Goal: Task Accomplishment & Management: Use online tool/utility

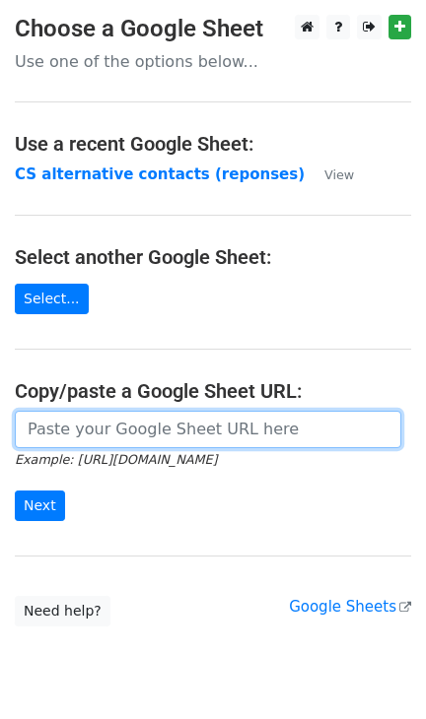
click at [160, 424] on input "url" at bounding box center [208, 429] width 386 height 37
paste input "https://docs.google.com/spreadsheets/d/1qQHD5SoE2zCQxW73jNxLPRujqbOdsJS1upL9tDW…"
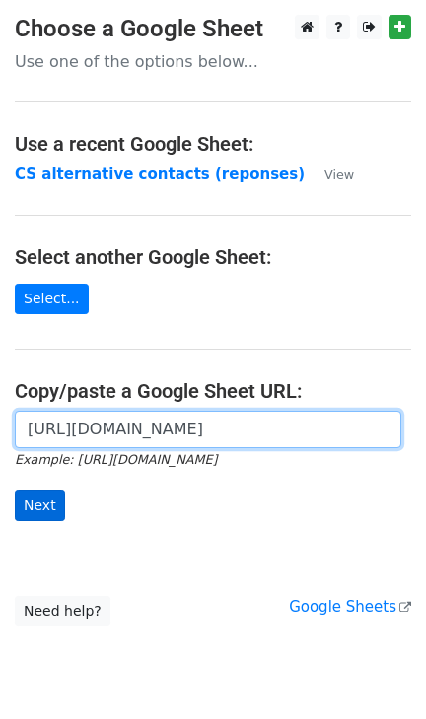
type input "https://docs.google.com/spreadsheets/d/1qQHD5SoE2zCQxW73jNxLPRujqbOdsJS1upL9tDW…"
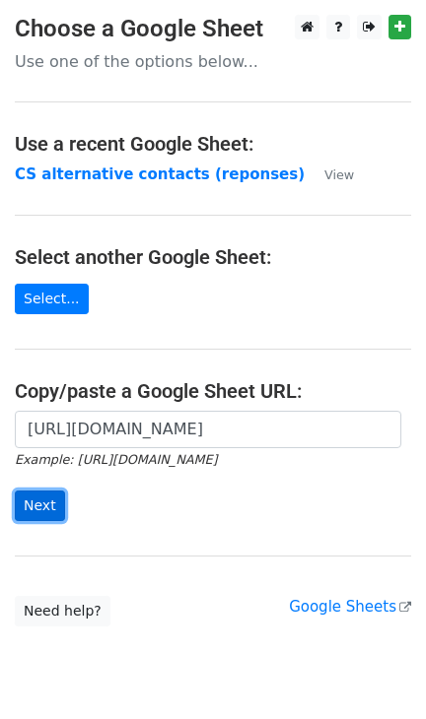
scroll to position [0, 0]
click at [29, 517] on input "Next" at bounding box center [40, 506] width 50 height 31
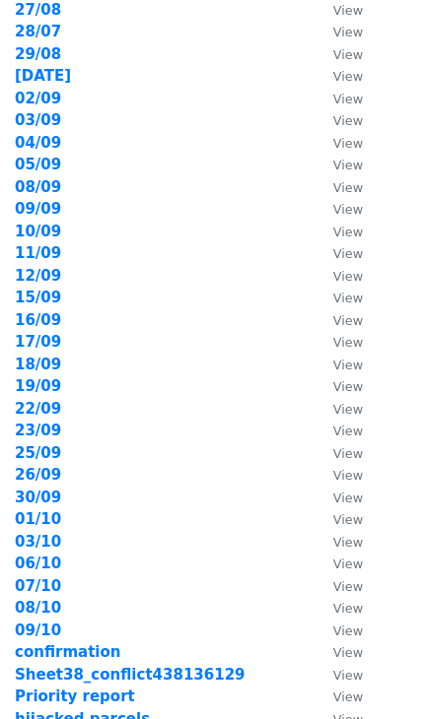
scroll to position [272, 0]
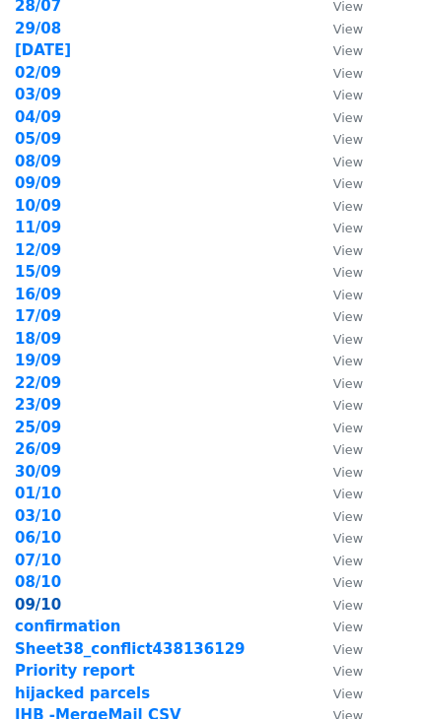
click at [52, 596] on strong "09/10" at bounding box center [38, 605] width 46 height 18
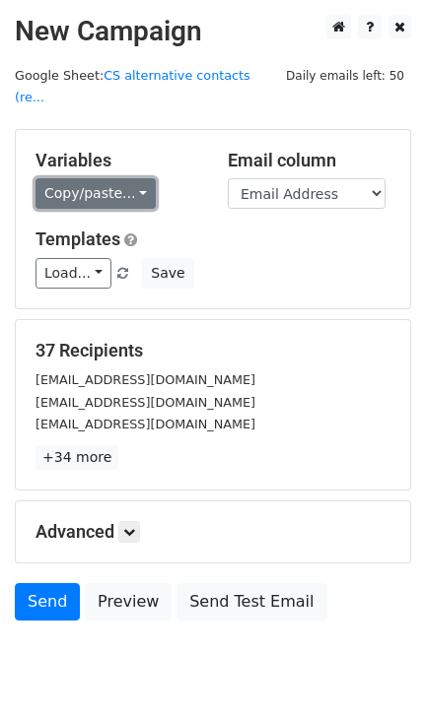
click at [120, 178] on link "Copy/paste..." at bounding box center [95, 193] width 120 height 31
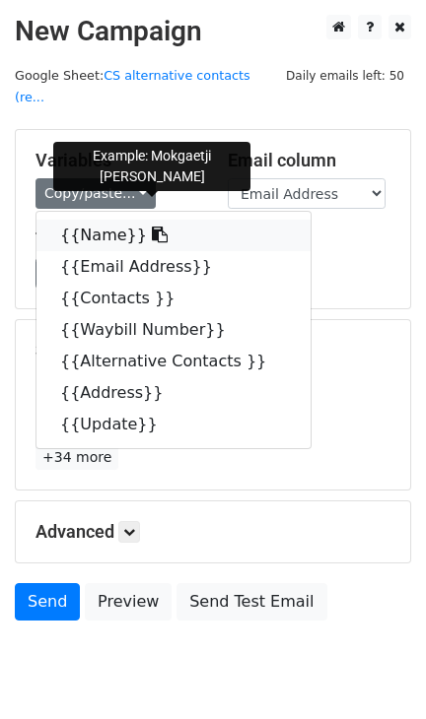
click at [93, 220] on link "{{Name}}" at bounding box center [173, 236] width 274 height 32
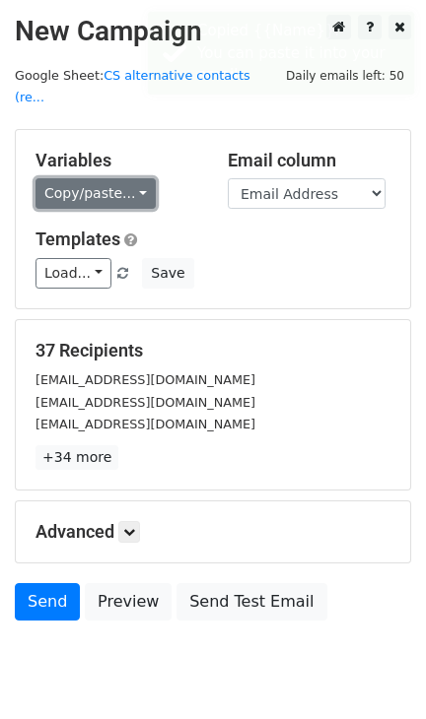
click at [112, 178] on link "Copy/paste..." at bounding box center [95, 193] width 120 height 31
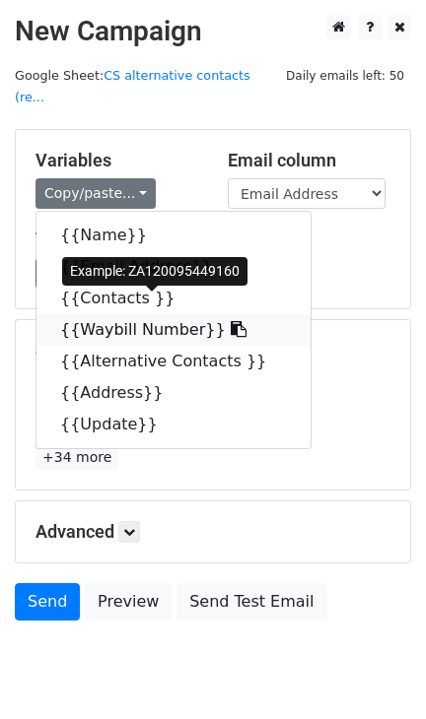
click at [112, 314] on link "{{Waybill Number}}" at bounding box center [173, 330] width 274 height 32
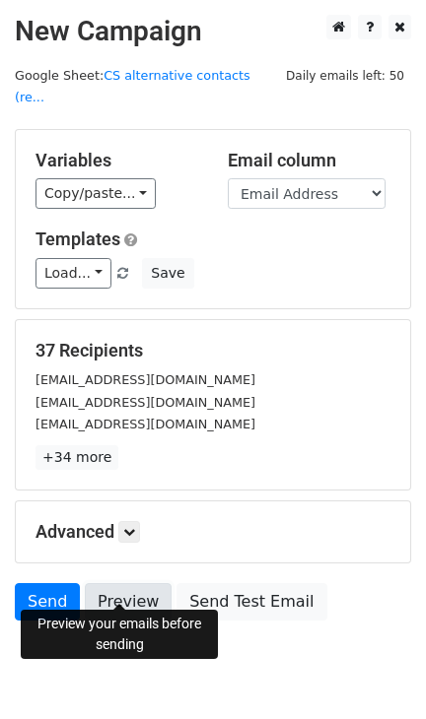
click at [120, 583] on link "Preview" at bounding box center [128, 601] width 87 height 37
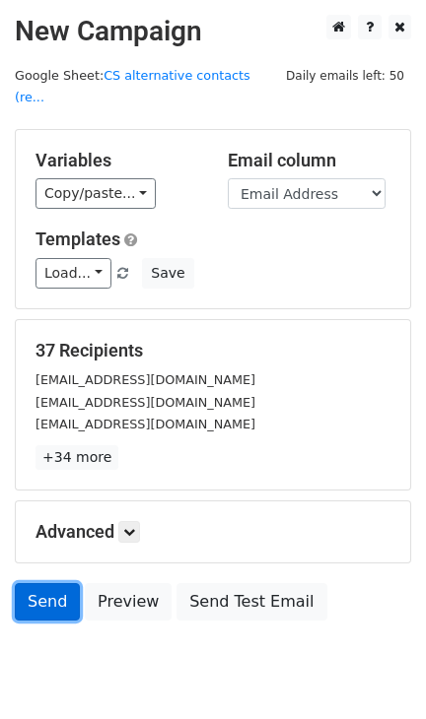
click at [36, 583] on link "Send" at bounding box center [47, 601] width 65 height 37
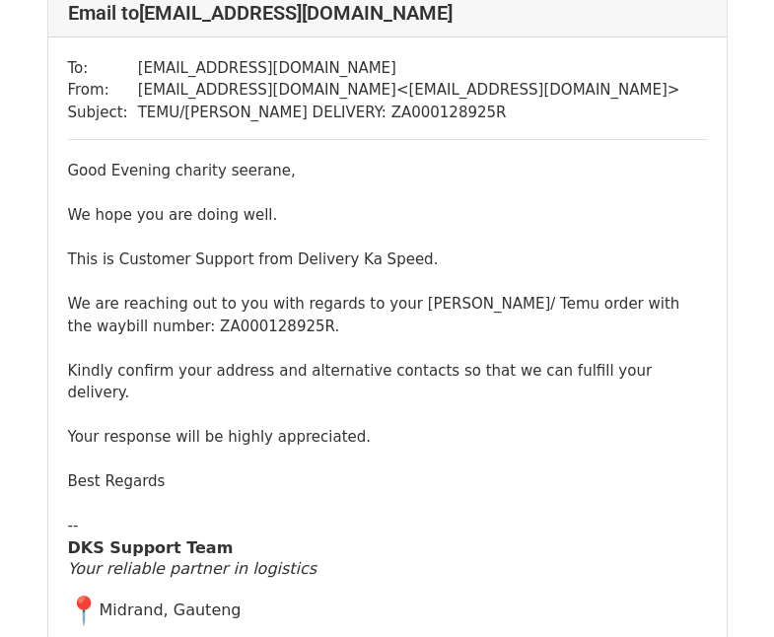
scroll to position [1772, 0]
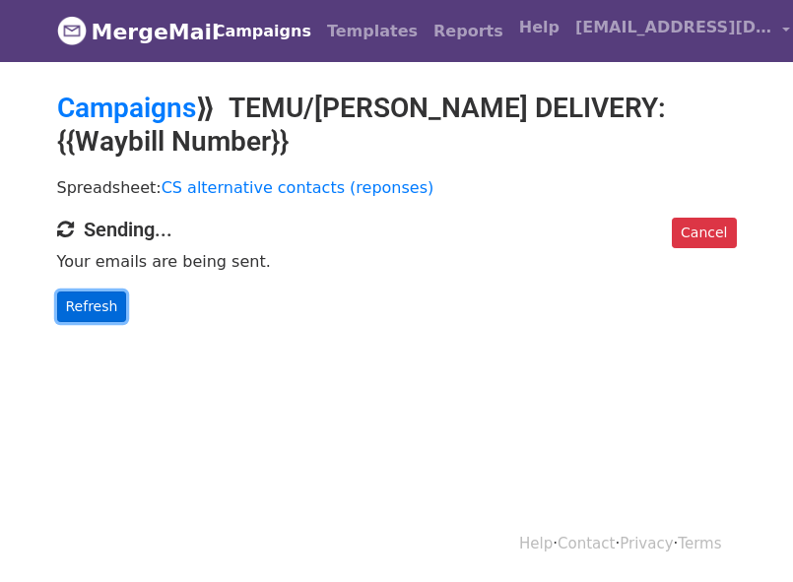
click at [98, 304] on link "Refresh" at bounding box center [92, 307] width 70 height 31
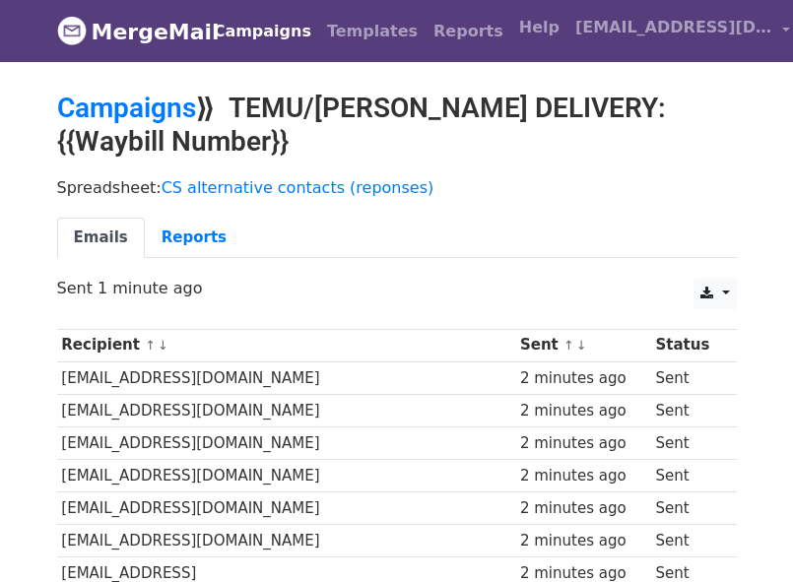
drag, startPoint x: 803, startPoint y: 146, endPoint x: 718, endPoint y: 71, distance: 113.1
